Goal: Find contact information: Find contact information

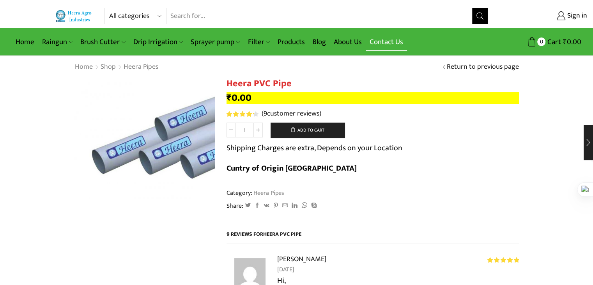
click at [383, 39] on link "Contact Us" at bounding box center [386, 42] width 41 height 18
